Goal: Transaction & Acquisition: Subscribe to service/newsletter

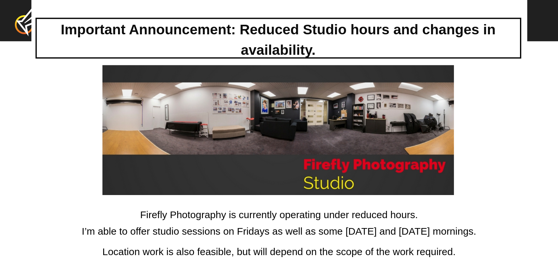
scroll to position [362, 0]
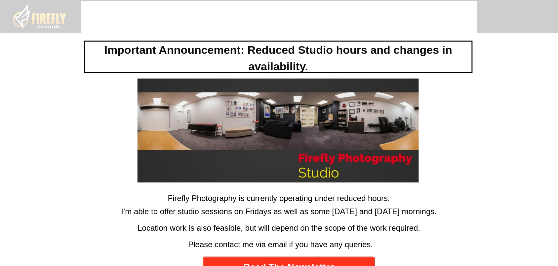
click at [303, 213] on link "Read The Newsletter" at bounding box center [289, 267] width 172 height 21
click at [321, 213] on link "Read The Newsletter" at bounding box center [289, 267] width 172 height 21
click at [539, 65] on div at bounding box center [279, 133] width 558 height 266
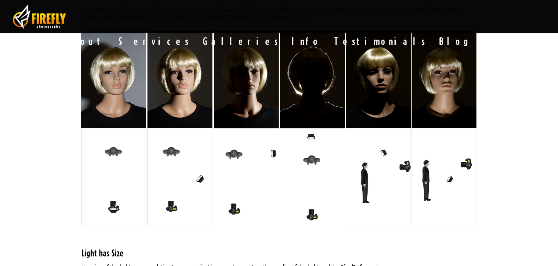
scroll to position [268, 0]
